Goal: Task Accomplishment & Management: Complete application form

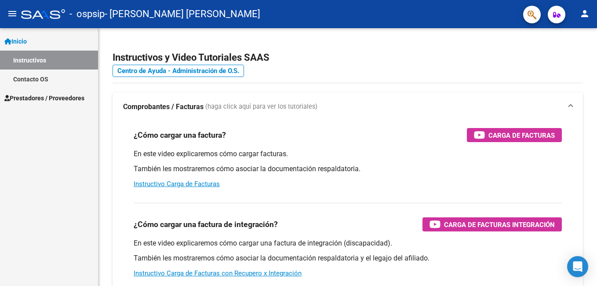
click at [50, 95] on span "Prestadores / Proveedores" at bounding box center [44, 98] width 80 height 10
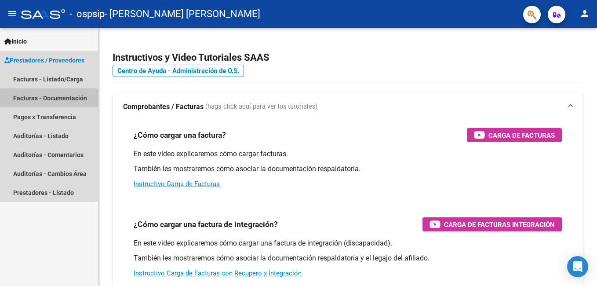
click at [64, 98] on link "Facturas - Documentación" at bounding box center [49, 97] width 98 height 19
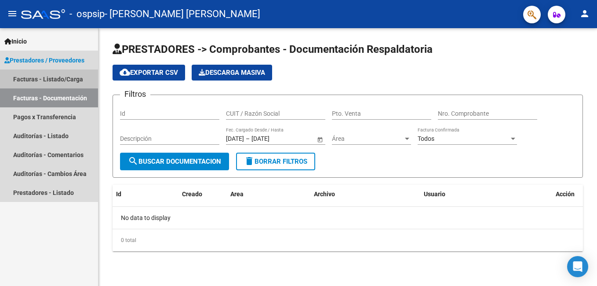
click at [34, 79] on link "Facturas - Listado/Carga" at bounding box center [49, 78] width 98 height 19
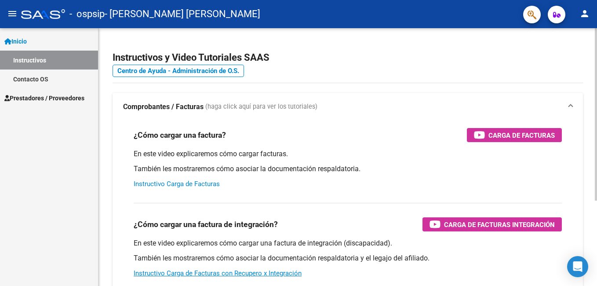
click at [185, 186] on link "Instructivo Carga de Facturas" at bounding box center [177, 184] width 86 height 8
click at [590, 277] on div at bounding box center [596, 157] width 2 height 258
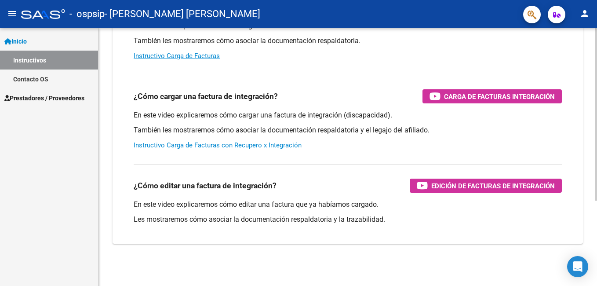
click at [188, 146] on link "Instructivo Carga de Facturas con Recupero x Integración" at bounding box center [218, 145] width 168 height 8
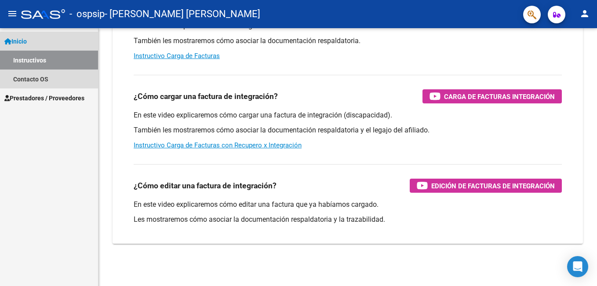
click at [33, 39] on link "Inicio" at bounding box center [49, 41] width 98 height 19
click at [33, 44] on link "Inicio" at bounding box center [49, 41] width 98 height 19
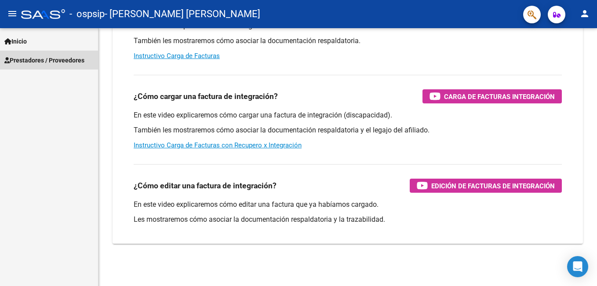
click at [61, 60] on span "Prestadores / Proveedores" at bounding box center [44, 60] width 80 height 10
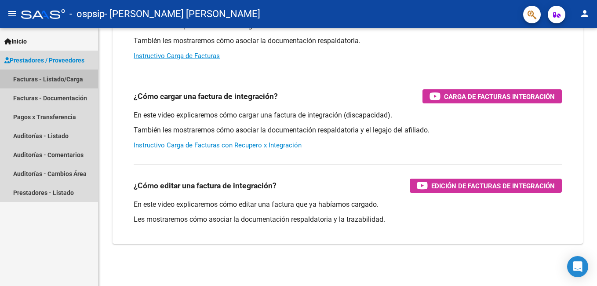
click at [53, 77] on link "Facturas - Listado/Carga" at bounding box center [49, 78] width 98 height 19
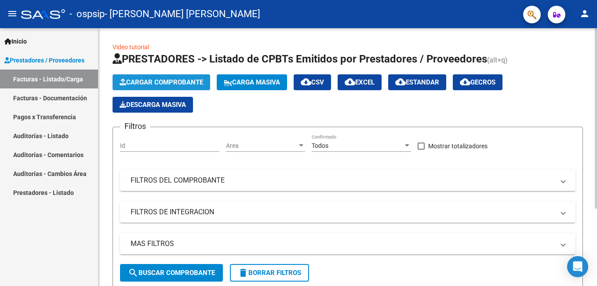
click at [156, 81] on span "Cargar Comprobante" at bounding box center [162, 82] width 84 height 8
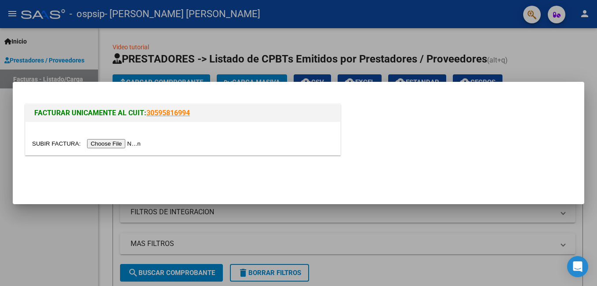
click at [117, 145] on input "file" at bounding box center [87, 143] width 111 height 9
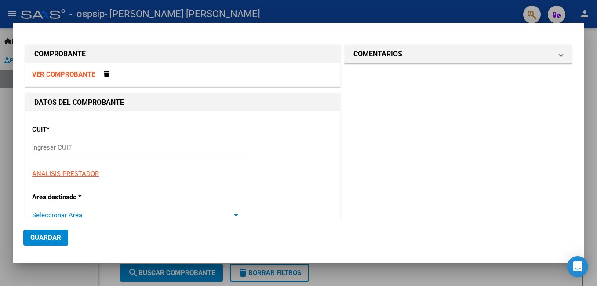
click at [235, 216] on div at bounding box center [236, 215] width 4 height 2
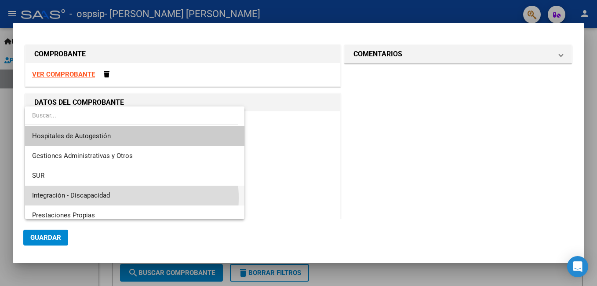
click at [117, 198] on span "Integración - Discapacidad" at bounding box center [134, 196] width 205 height 20
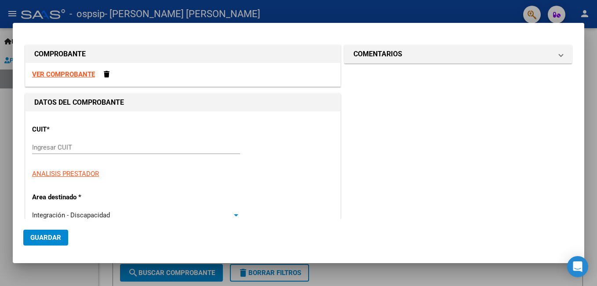
click at [234, 215] on div at bounding box center [236, 215] width 4 height 2
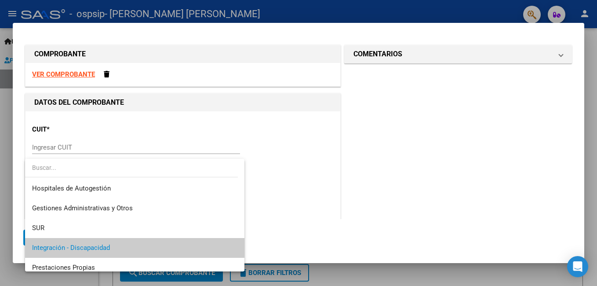
scroll to position [33, 0]
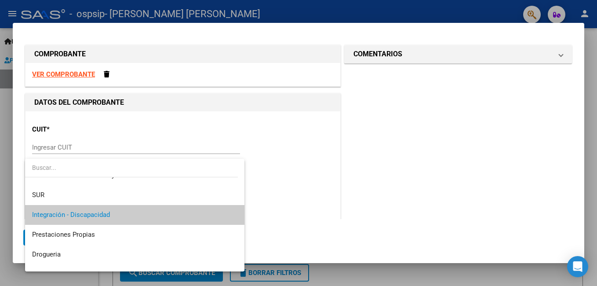
click at [200, 219] on span "Integración - Discapacidad" at bounding box center [134, 215] width 205 height 20
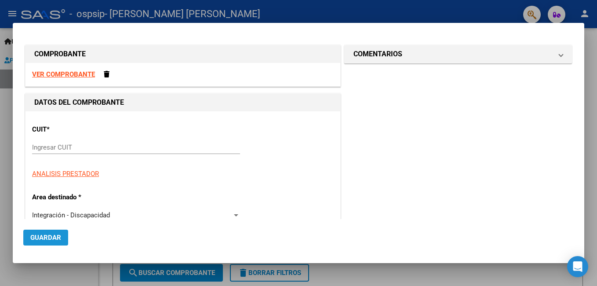
click at [51, 236] on span "Guardar" at bounding box center [45, 237] width 31 height 8
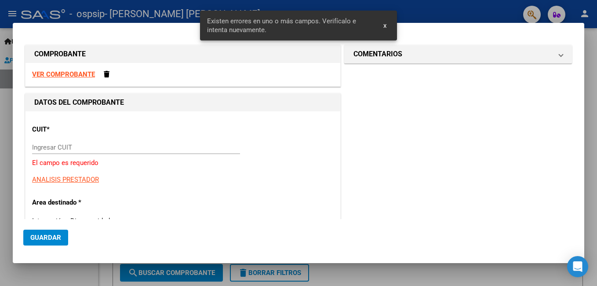
scroll to position [17, 0]
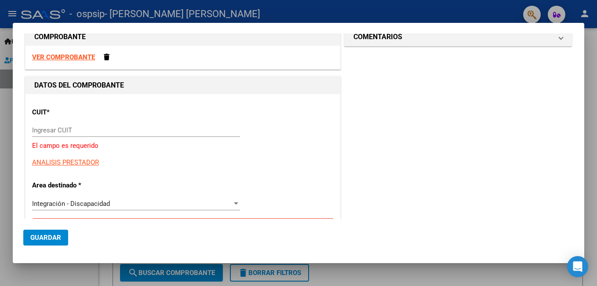
click at [46, 127] on input "Ingresar CUIT" at bounding box center [136, 130] width 208 height 8
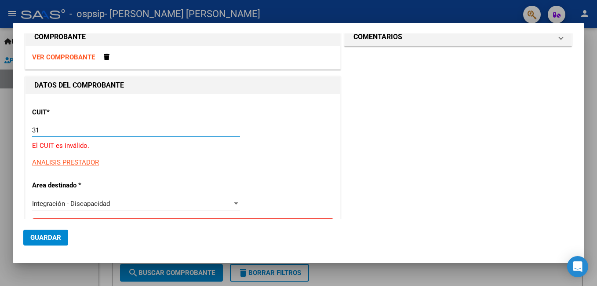
type input "3"
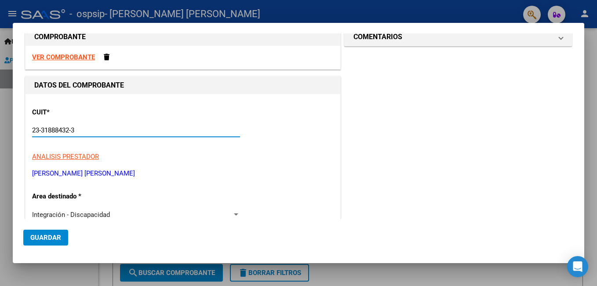
type input "23-31888432-3"
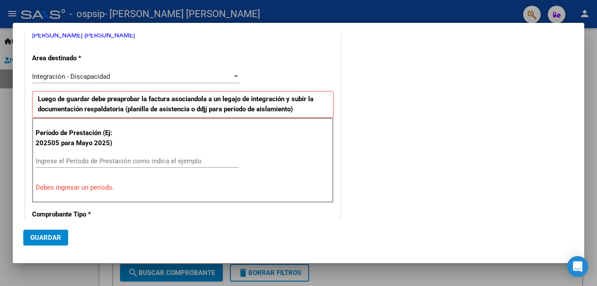
scroll to position [158, 0]
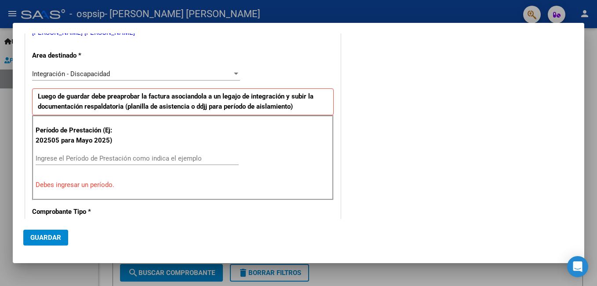
click at [44, 158] on input "Ingrese el Período de Prestación como indica el ejemplo" at bounding box center [137, 158] width 203 height 8
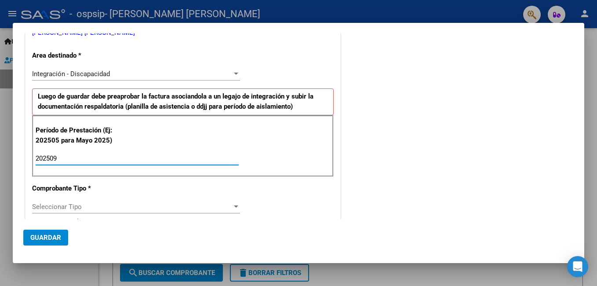
type input "202509"
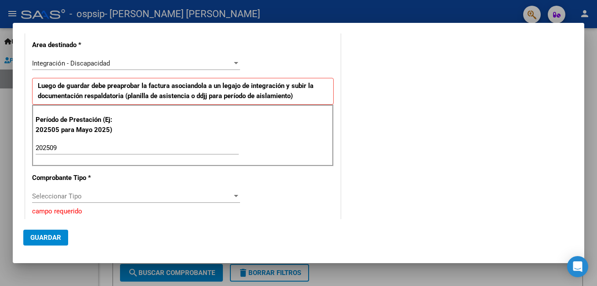
scroll to position [175, 0]
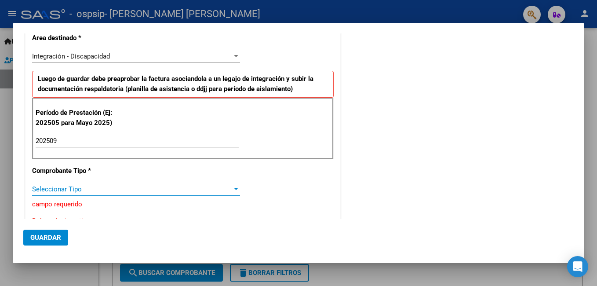
click at [235, 189] on div at bounding box center [236, 189] width 4 height 2
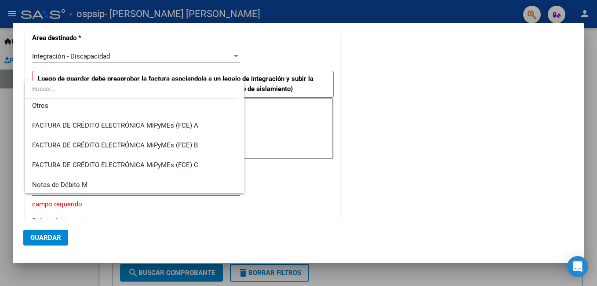
scroll to position [283, 0]
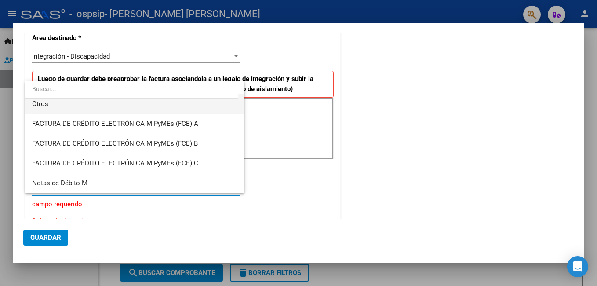
click at [53, 105] on span "Otros" at bounding box center [134, 104] width 205 height 20
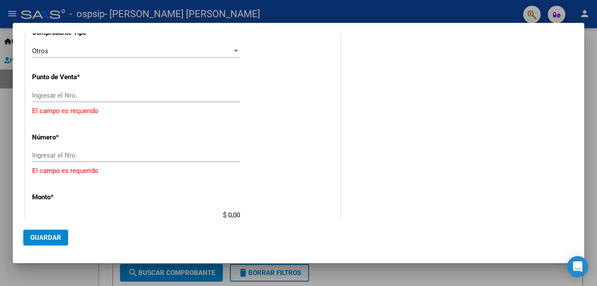
scroll to position [316, 0]
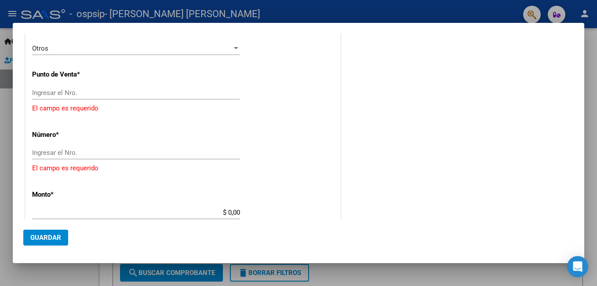
click at [41, 95] on input "Ingresar el Nro." at bounding box center [136, 93] width 208 height 8
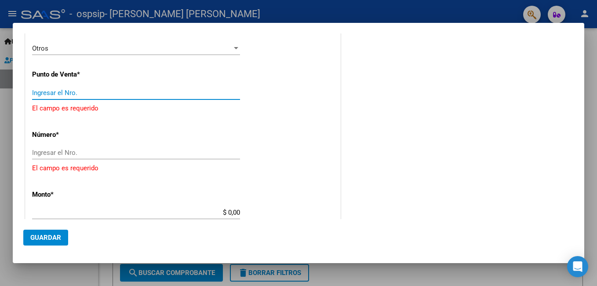
click at [47, 235] on span "Guardar" at bounding box center [45, 237] width 31 height 8
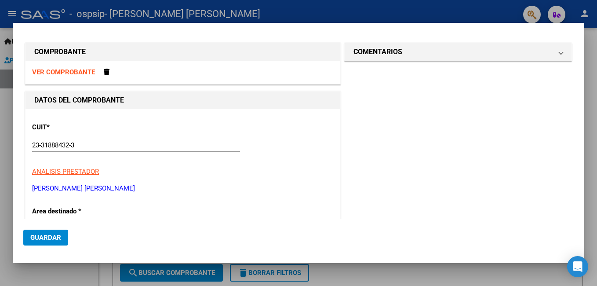
scroll to position [0, 0]
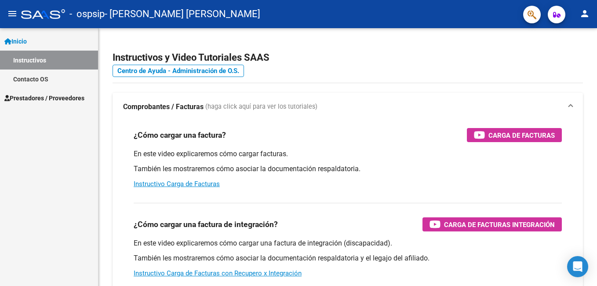
click at [47, 95] on span "Prestadores / Proveedores" at bounding box center [44, 98] width 80 height 10
click at [45, 98] on span "Prestadores / Proveedores" at bounding box center [44, 98] width 80 height 10
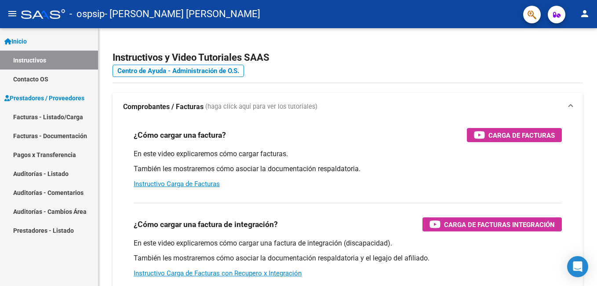
click at [56, 120] on link "Facturas - Listado/Carga" at bounding box center [49, 116] width 98 height 19
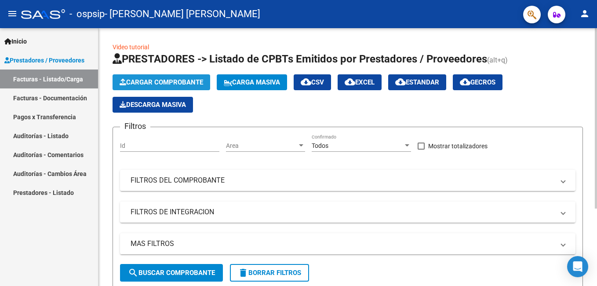
click at [190, 81] on span "Cargar Comprobante" at bounding box center [162, 82] width 84 height 8
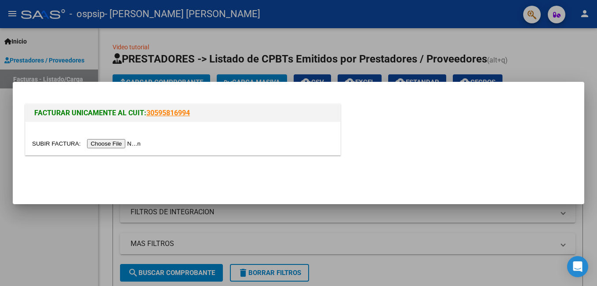
click at [119, 145] on input "file" at bounding box center [87, 143] width 111 height 9
